Goal: Task Accomplishment & Management: Manage account settings

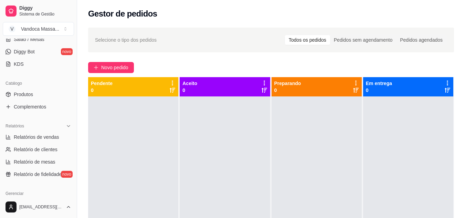
scroll to position [69, 0]
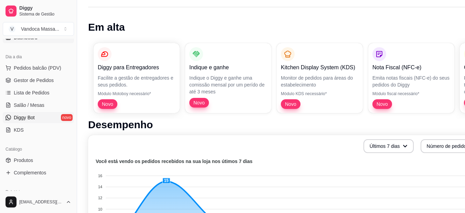
scroll to position [103, 0]
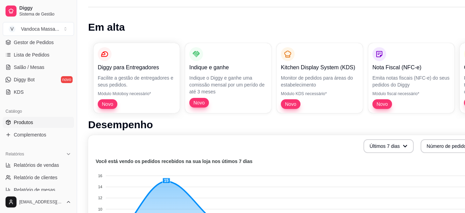
click at [29, 119] on span "Produtos" at bounding box center [23, 122] width 19 height 7
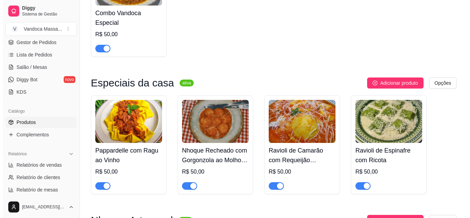
scroll to position [138, 0]
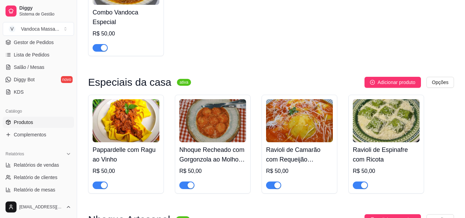
click at [124, 117] on img at bounding box center [126, 120] width 67 height 43
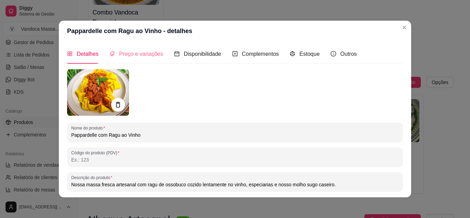
click at [141, 60] on div "Preço e variações" at bounding box center [136, 54] width 54 height 20
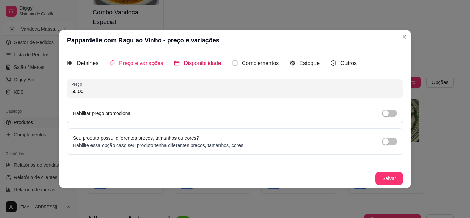
click at [177, 63] on div "Disponibilidade" at bounding box center [197, 63] width 47 height 9
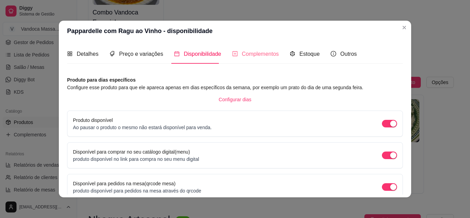
click at [242, 49] on div "Complementos" at bounding box center [255, 54] width 47 height 20
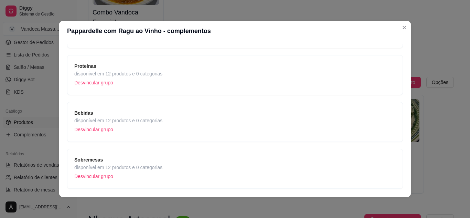
scroll to position [0, 0]
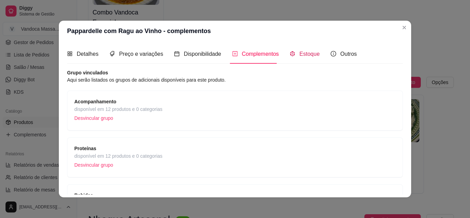
click at [293, 54] on div "Estoque" at bounding box center [305, 54] width 30 height 9
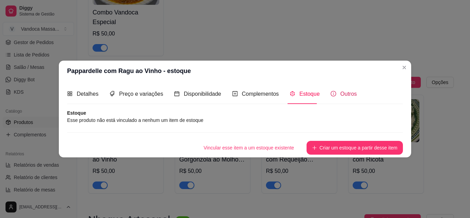
click at [340, 93] on span "Outros" at bounding box center [348, 94] width 17 height 6
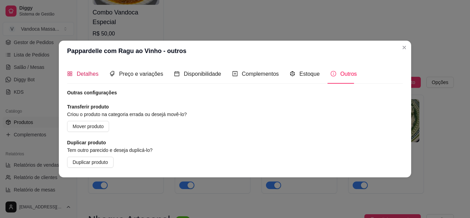
click at [80, 72] on span "Detalhes" at bounding box center [88, 74] width 22 height 6
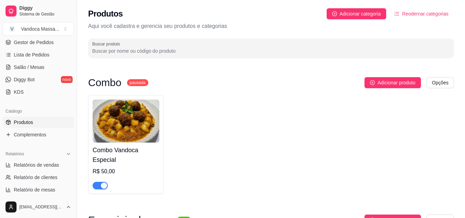
click at [145, 107] on img at bounding box center [126, 120] width 67 height 43
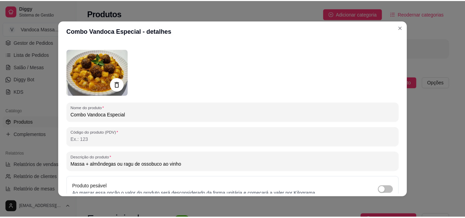
scroll to position [85, 0]
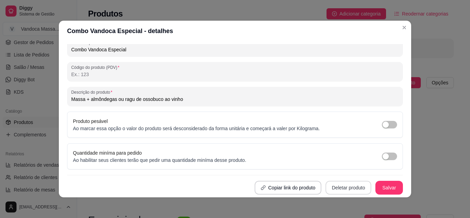
click at [344, 186] on button "Deletar produto" at bounding box center [349, 188] width 46 height 14
click at [343, 165] on button "Confirmar" at bounding box center [343, 168] width 25 height 11
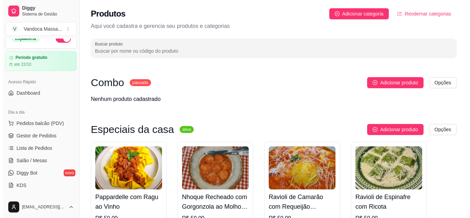
scroll to position [0, 0]
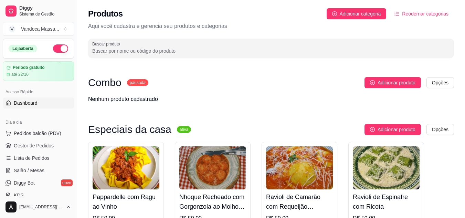
click at [30, 107] on link "Dashboard" at bounding box center [38, 102] width 71 height 11
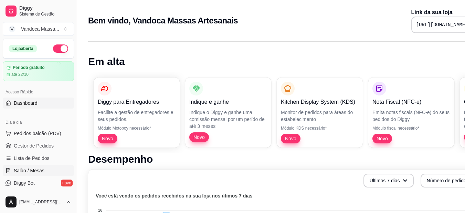
click at [35, 169] on span "Salão / Mesas" at bounding box center [29, 170] width 31 height 7
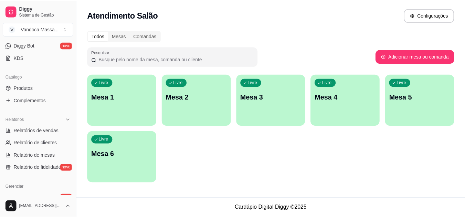
scroll to position [138, 0]
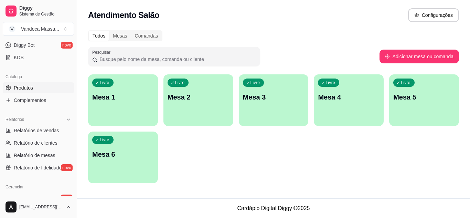
click at [38, 88] on link "Produtos" at bounding box center [38, 87] width 71 height 11
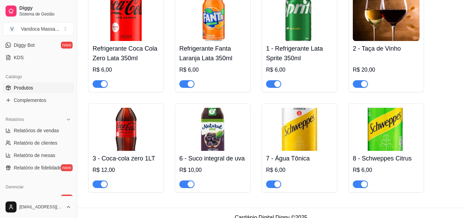
scroll to position [957, 0]
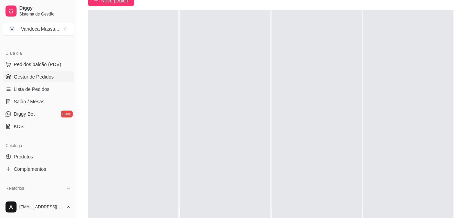
scroll to position [69, 0]
